Goal: Information Seeking & Learning: Learn about a topic

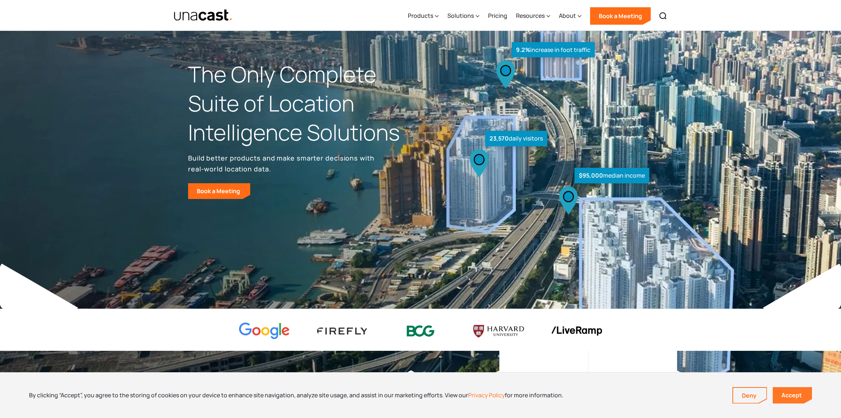
click at [793, 393] on link "Accept" at bounding box center [792, 395] width 39 height 16
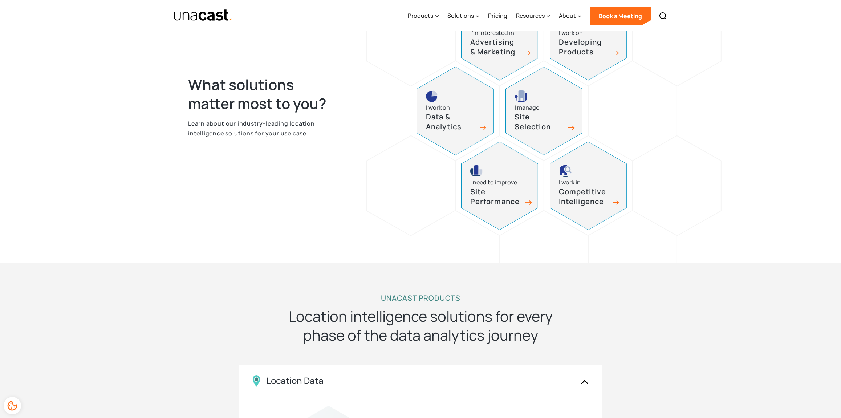
scroll to position [387, 0]
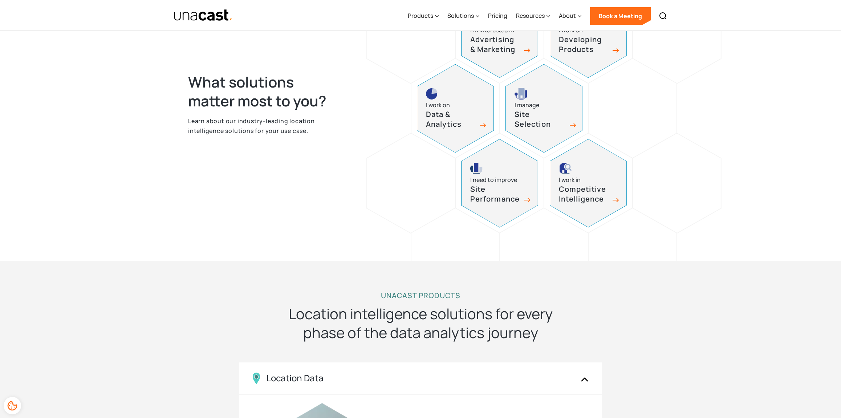
click at [549, 114] on h3 "Site Selection" at bounding box center [540, 119] width 51 height 19
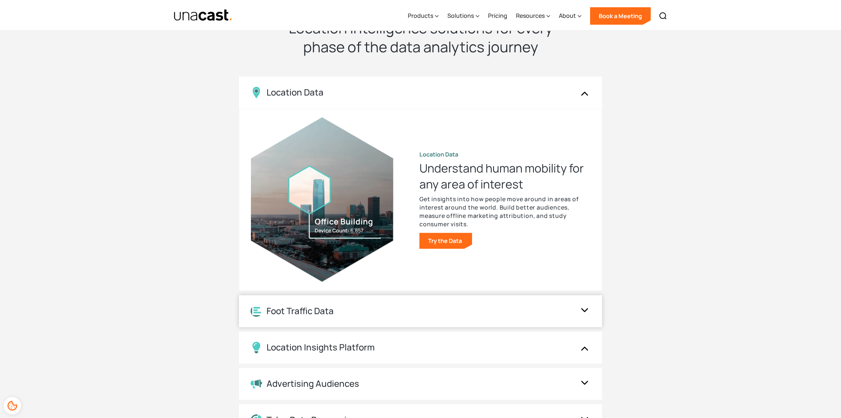
scroll to position [675, 0]
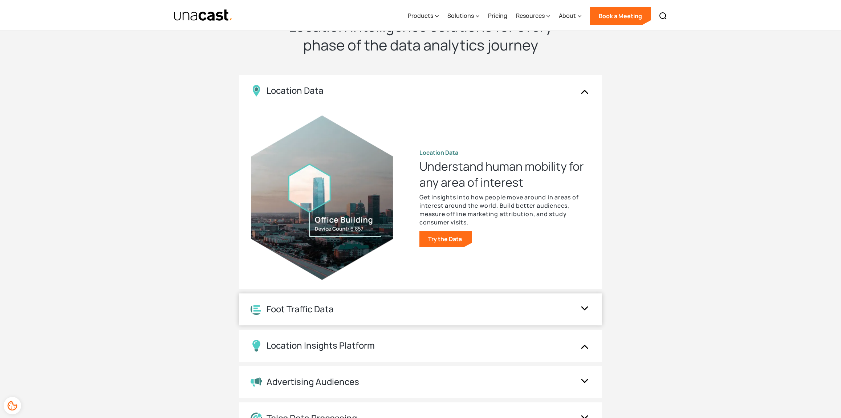
click at [450, 315] on div "Foot Traffic Data" at bounding box center [413, 309] width 325 height 11
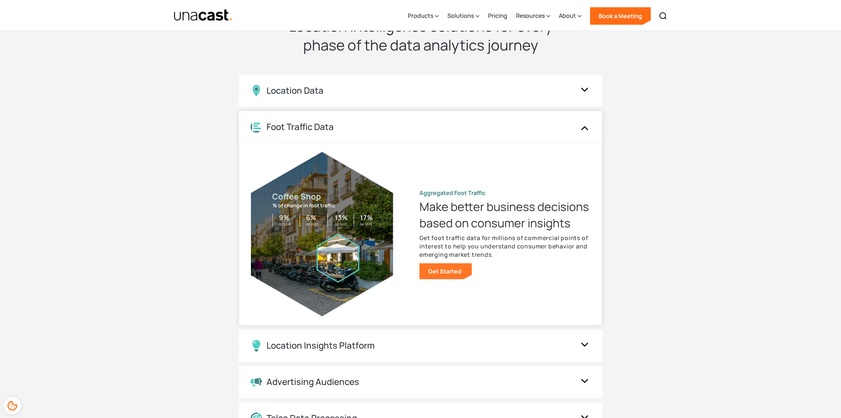
click at [443, 273] on link "Get Started" at bounding box center [445, 271] width 52 height 16
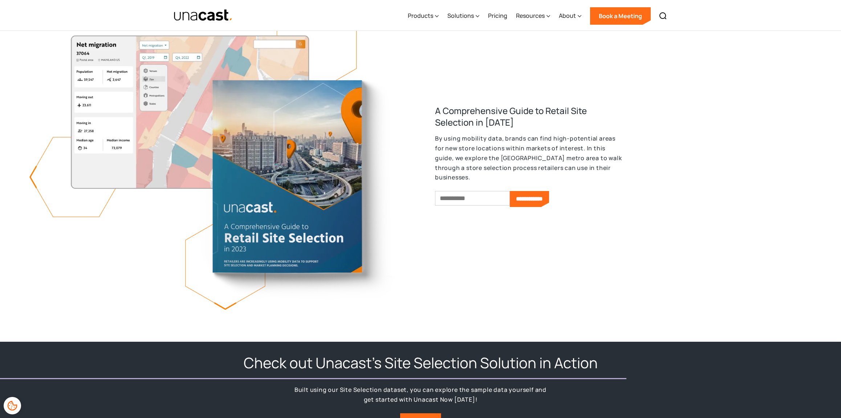
scroll to position [811, 0]
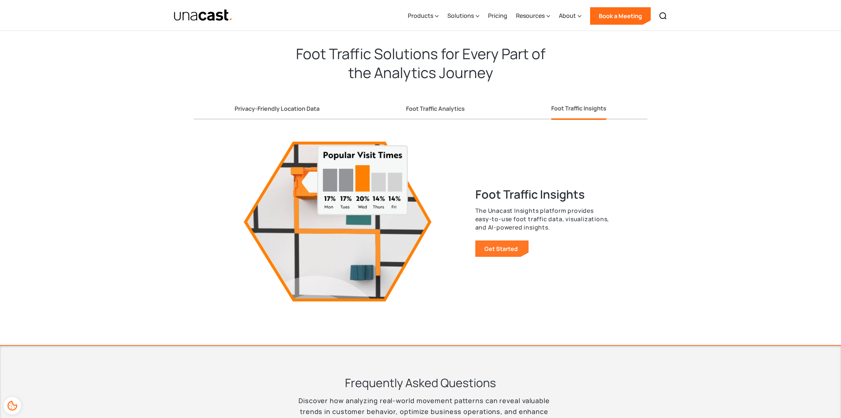
scroll to position [1278, 0]
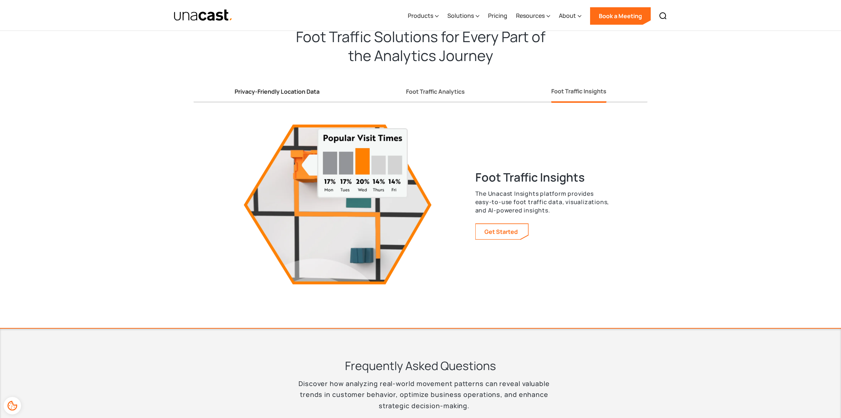
click at [292, 94] on div "Privacy-Friendly Location Data" at bounding box center [277, 92] width 85 height 8
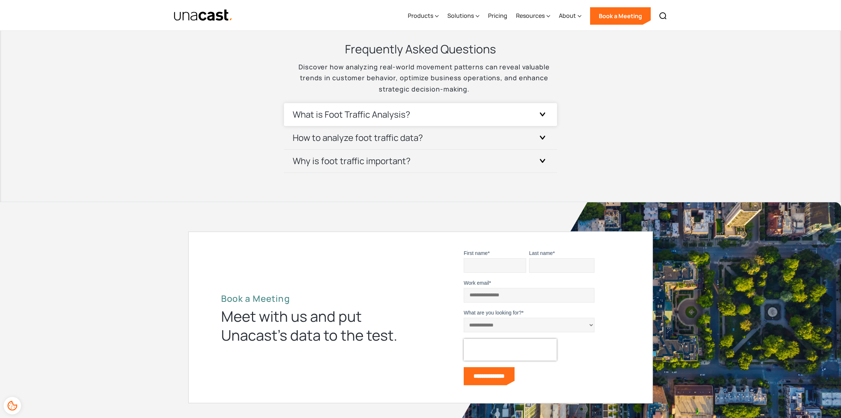
scroll to position [1594, 0]
click at [478, 115] on div "What is Foot Traffic Analysis?" at bounding box center [421, 115] width 256 height 23
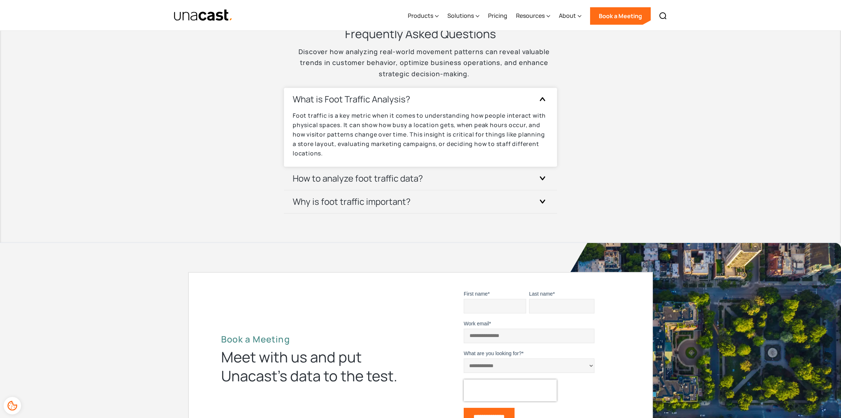
scroll to position [1619, 0]
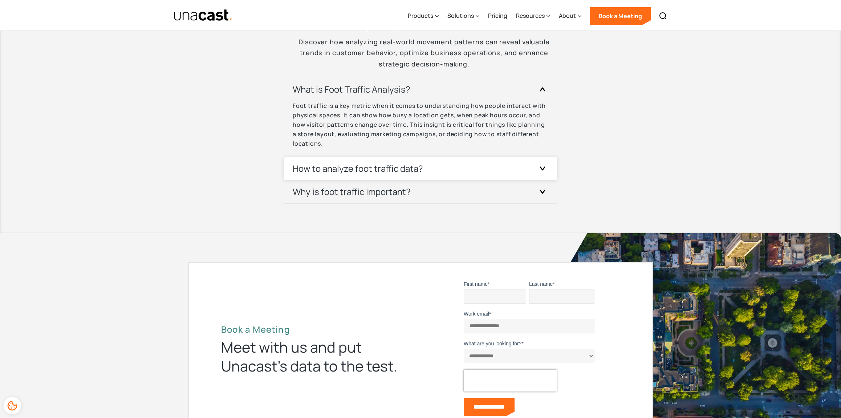
click at [483, 168] on div "How to analyze foot traffic data?" at bounding box center [421, 168] width 256 height 23
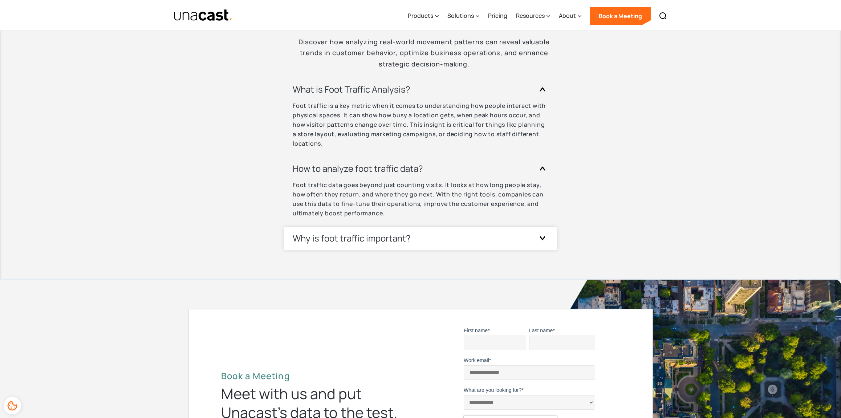
click at [457, 240] on div "Why is foot traffic important?" at bounding box center [421, 238] width 256 height 23
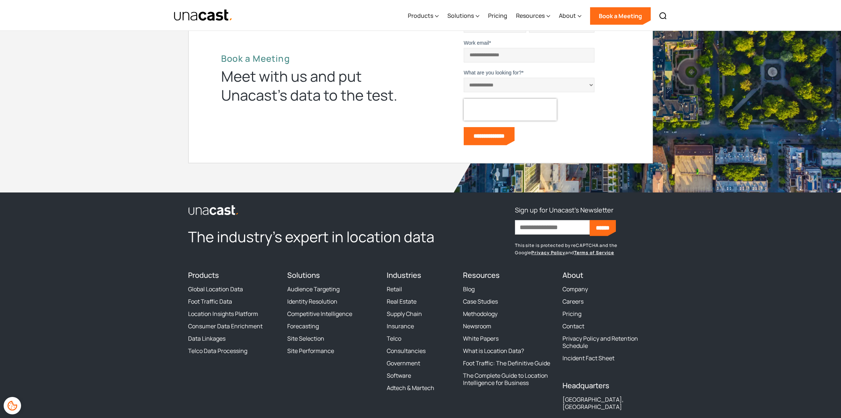
scroll to position [1988, 0]
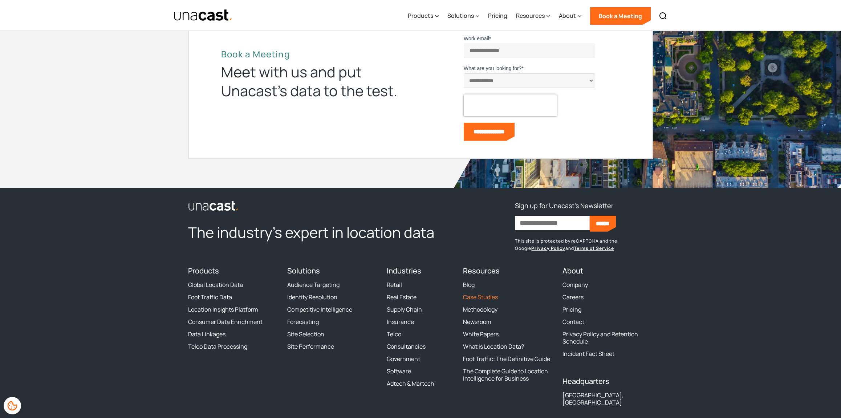
click at [489, 297] on link "Case Studies" at bounding box center [480, 296] width 35 height 7
